Goal: Task Accomplishment & Management: Manage account settings

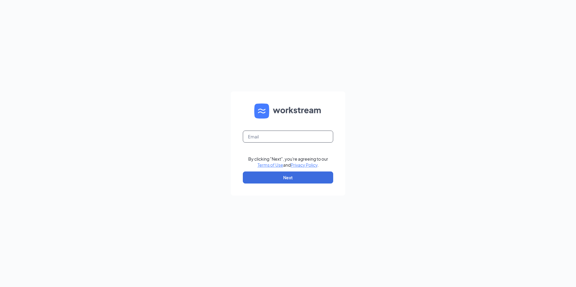
click at [250, 137] on input "text" at bounding box center [288, 137] width 90 height 12
type input "[EMAIL_ADDRESS][DOMAIN_NAME]"
click at [262, 182] on button "Next" at bounding box center [288, 178] width 90 height 12
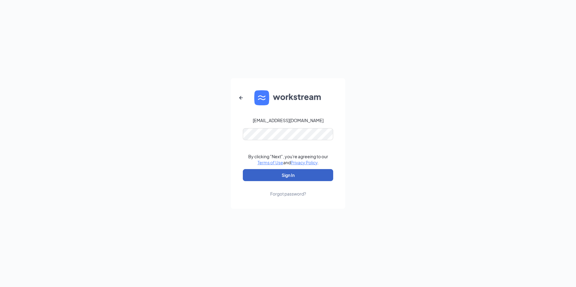
click at [272, 175] on button "Sign In" at bounding box center [288, 175] width 90 height 12
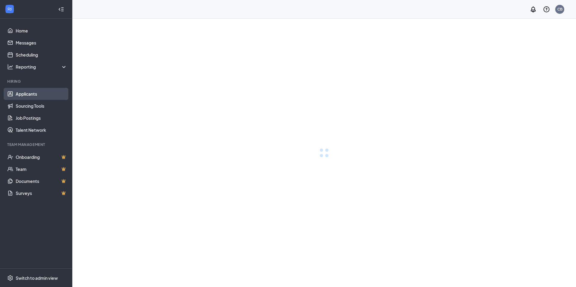
click at [31, 92] on link "Applicants" at bounding box center [41, 94] width 51 height 12
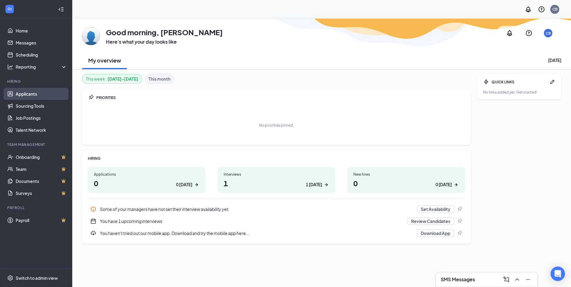
click at [32, 92] on link "Applicants" at bounding box center [41, 94] width 51 height 12
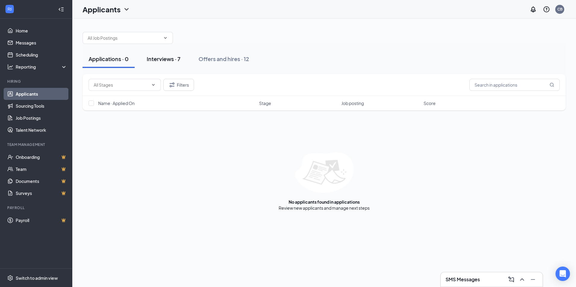
click at [171, 61] on div "Interviews · 7" at bounding box center [164, 59] width 34 height 8
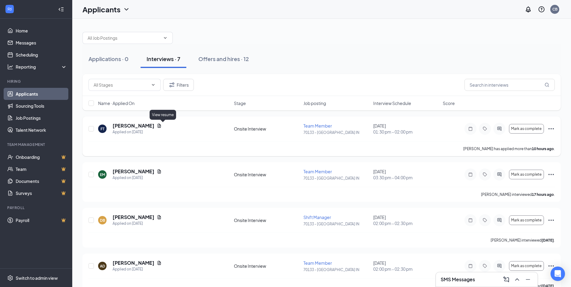
click at [161, 126] on icon "Document" at bounding box center [159, 126] width 3 height 4
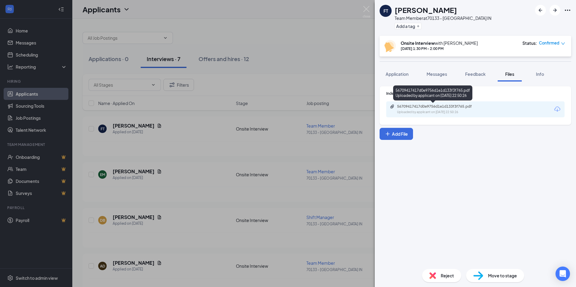
click at [451, 112] on div "Uploaded by applicant on Sep 15, 2025 at 22:50:26" at bounding box center [442, 112] width 90 height 5
click at [365, 11] on img at bounding box center [366, 12] width 8 height 12
